Goal: Task Accomplishment & Management: Manage account settings

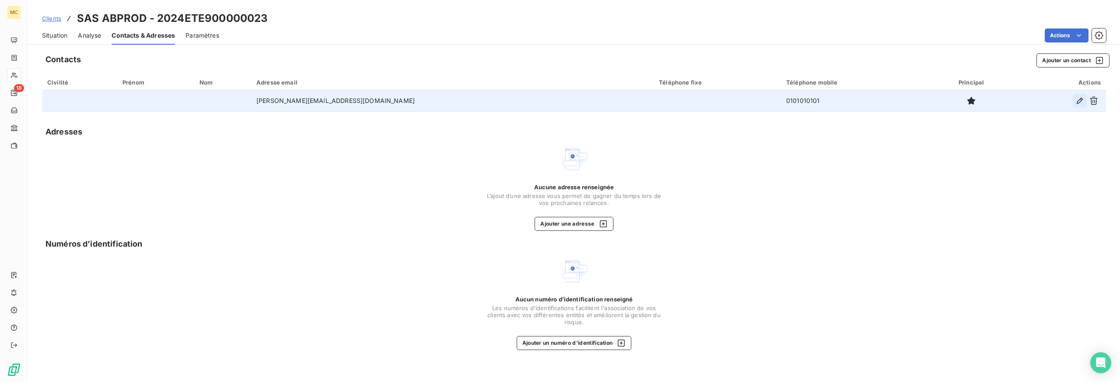
click at [1081, 99] on icon "button" at bounding box center [1080, 101] width 6 height 6
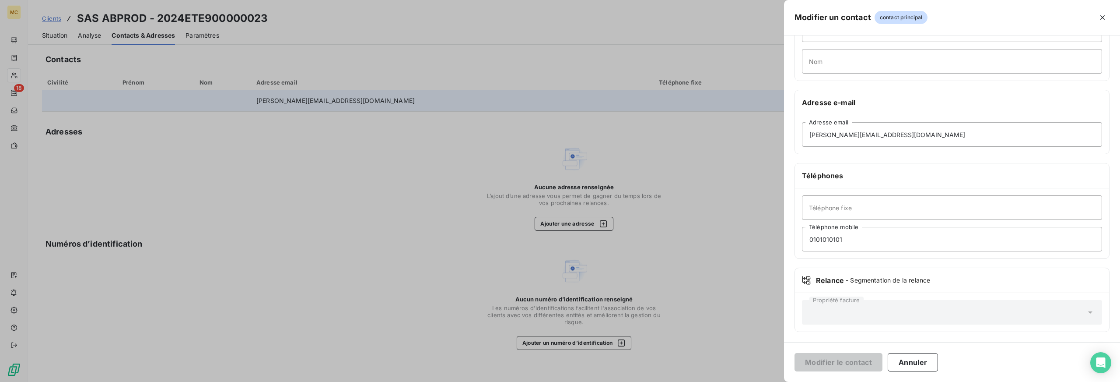
scroll to position [93, 0]
click at [828, 234] on input "0101010101" at bounding box center [952, 238] width 300 height 25
paste input "666868153"
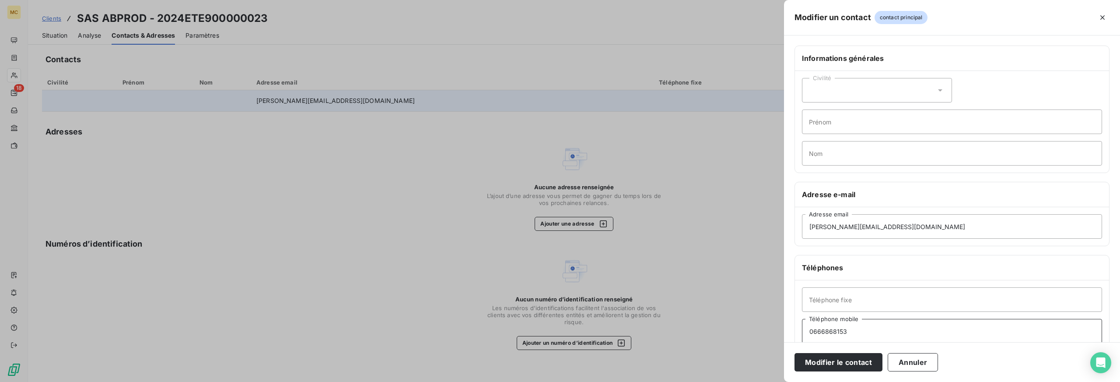
scroll to position [0, 0]
type input "0666868153"
click at [834, 120] on input "Prénom" at bounding box center [952, 122] width 300 height 25
type input "[PERSON_NAME]"
click at [827, 157] on input "Nom" at bounding box center [952, 153] width 300 height 25
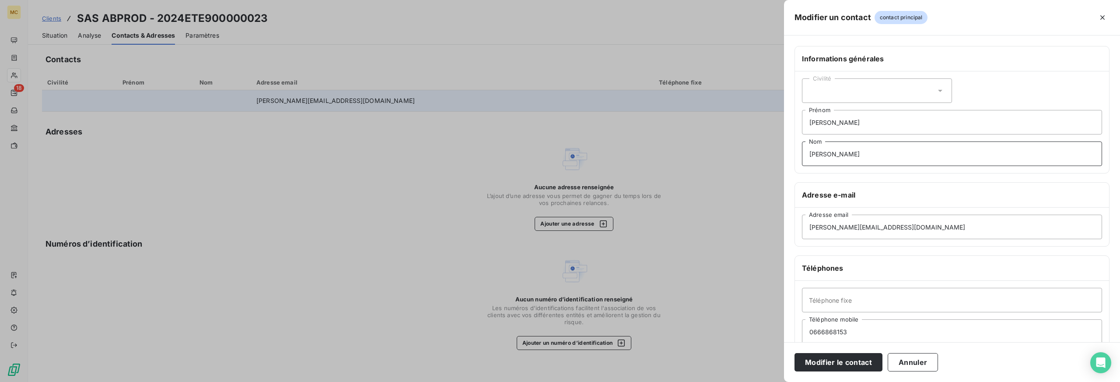
type input "[PERSON_NAME]"
click at [874, 88] on div "Civilité" at bounding box center [877, 90] width 150 height 25
click at [835, 125] on span "Monsieur" at bounding box center [833, 128] width 26 height 8
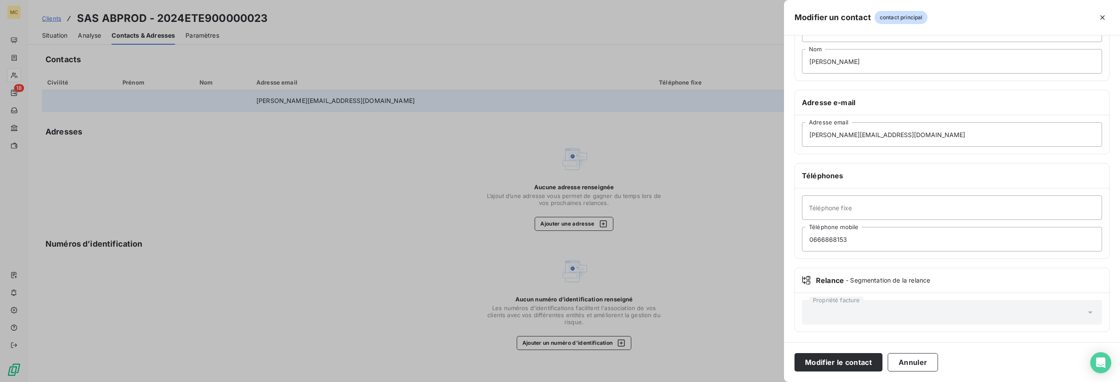
scroll to position [93, 0]
click at [846, 360] on button "Modifier le contact" at bounding box center [839, 362] width 88 height 18
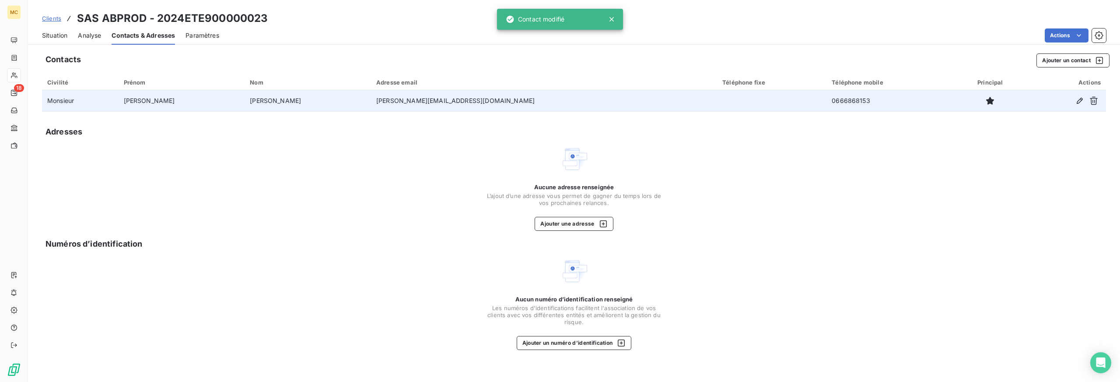
click at [684, 150] on div "Aucune adresse renseignée L’ajout d’une adresse vous permet de gagner du temps …" at bounding box center [574, 188] width 1064 height 86
drag, startPoint x: 719, startPoint y: 103, endPoint x: 726, endPoint y: 102, distance: 7.1
click at [827, 102] on td "0666868153" at bounding box center [890, 100] width 127 height 21
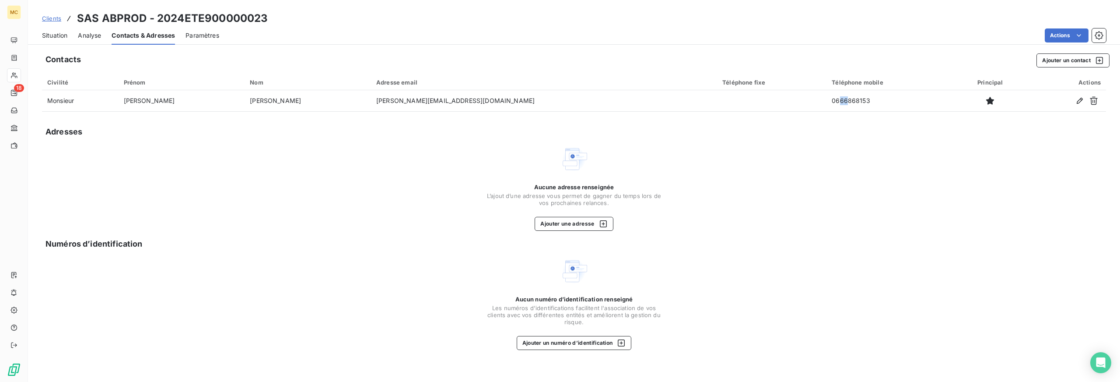
click at [55, 37] on span "Situation" at bounding box center [54, 35] width 25 height 9
